Goal: Task Accomplishment & Management: Manage account settings

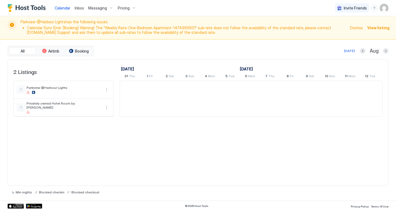
scroll to position [0, 301]
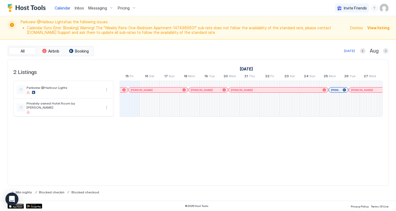
click at [152, 146] on div "2 Listings [DATE] [DATE] [DATE] 31 Thu 1 Fri 2 Sat 3 Sun 4 Mon 5 Tue 6 Wed 7 Th…" at bounding box center [198, 122] width 381 height 126
click at [134, 90] on div at bounding box center [134, 90] width 4 height 4
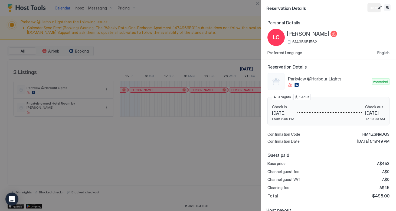
click at [389, 8] on button "Inbox" at bounding box center [387, 7] width 6 height 6
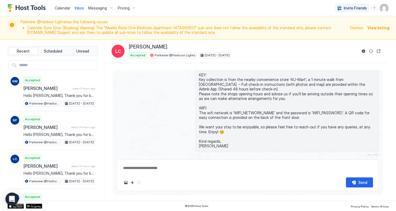
scroll to position [216, 0]
type textarea "*"
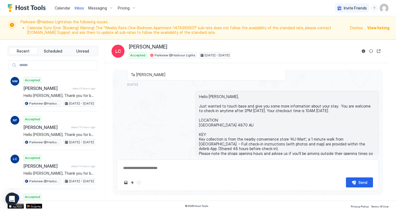
scroll to position [160, 0]
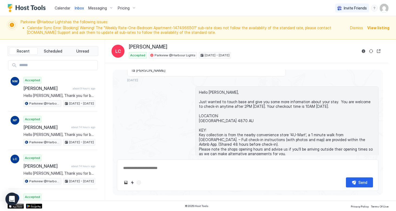
click at [107, 8] on div "Messaging" at bounding box center [101, 8] width 30 height 9
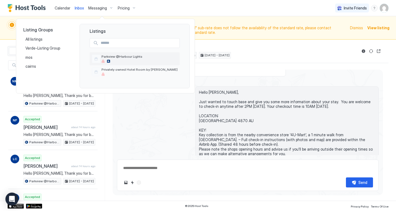
click at [134, 59] on div "Parkview @Harbour Lights" at bounding box center [140, 58] width 76 height 8
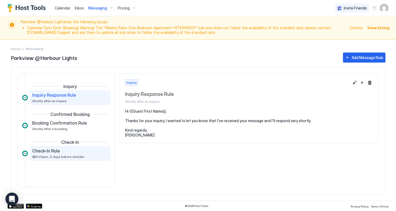
click at [61, 154] on div "Check-In Rule @5:00pm, 2 days before checkin" at bounding box center [66, 153] width 69 height 11
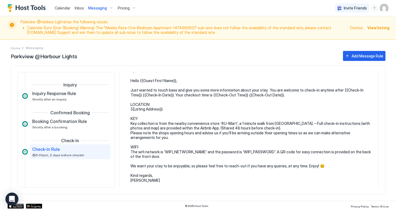
scroll to position [29, 0]
